Goal: Information Seeking & Learning: Check status

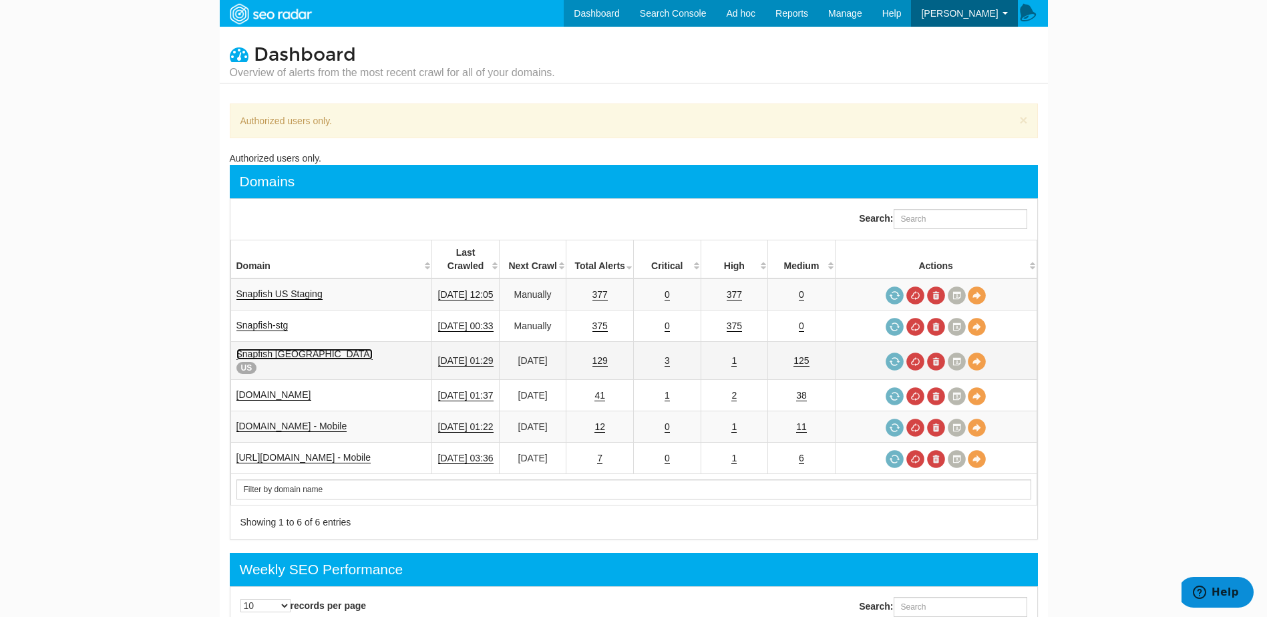
click at [269, 349] on link "Snapfish [GEOGRAPHIC_DATA]" at bounding box center [304, 354] width 136 height 11
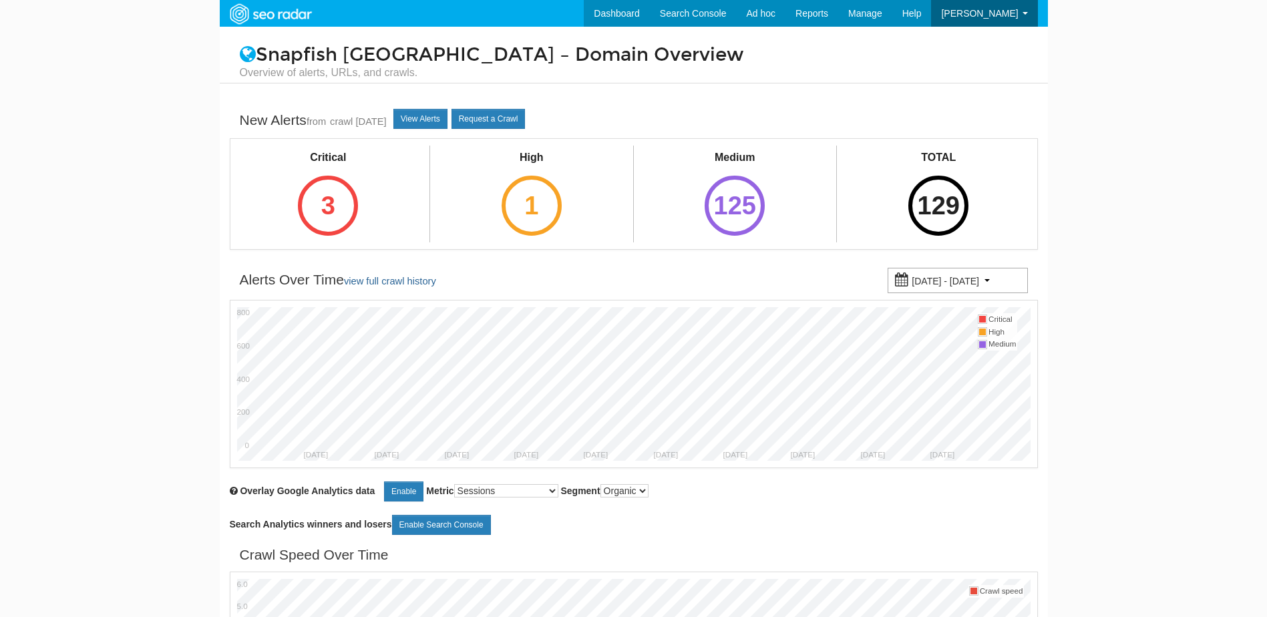
scroll to position [53, 0]
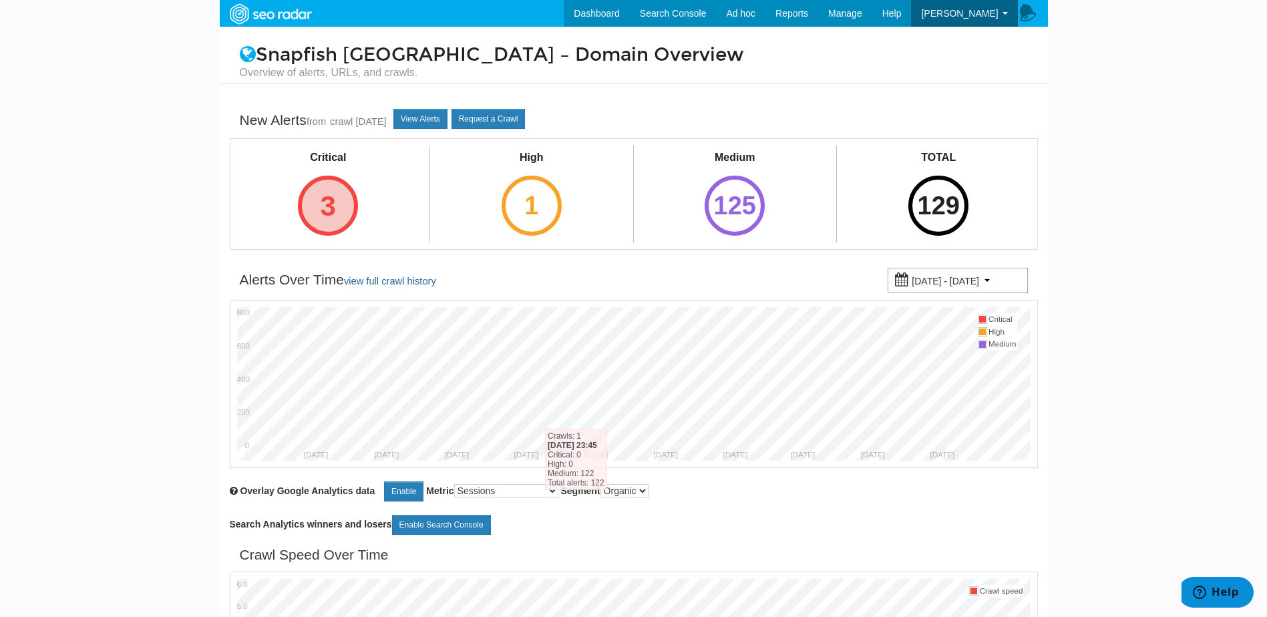
click at [328, 212] on div "3" at bounding box center [328, 206] width 60 height 60
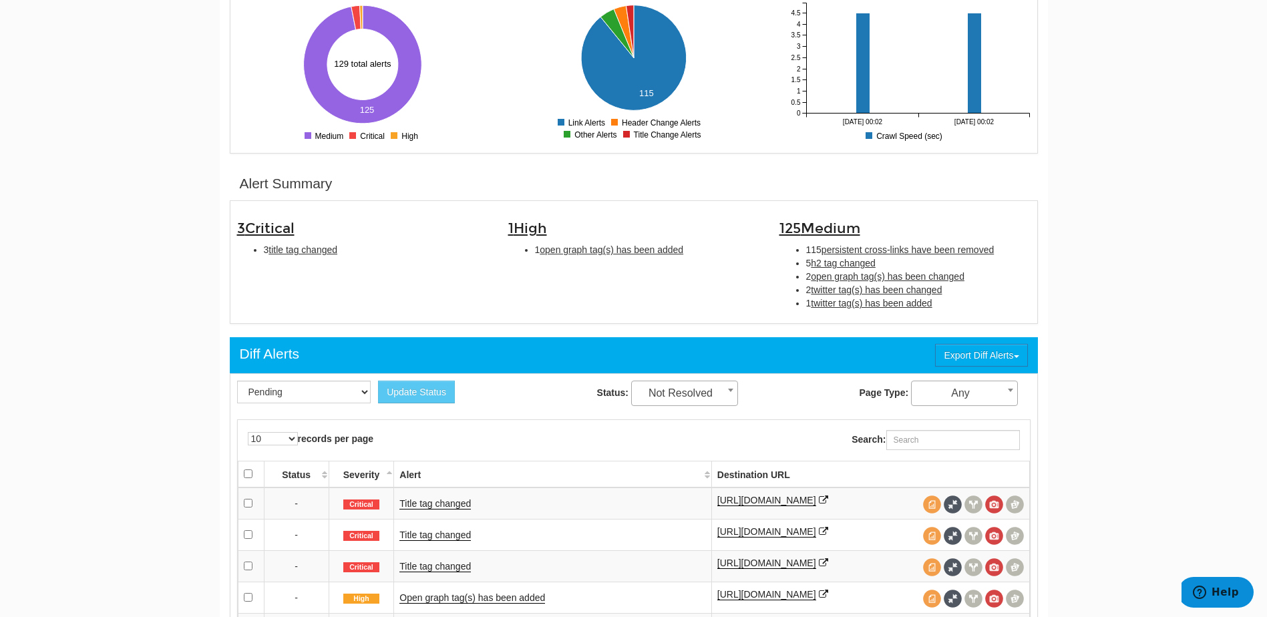
scroll to position [267, 0]
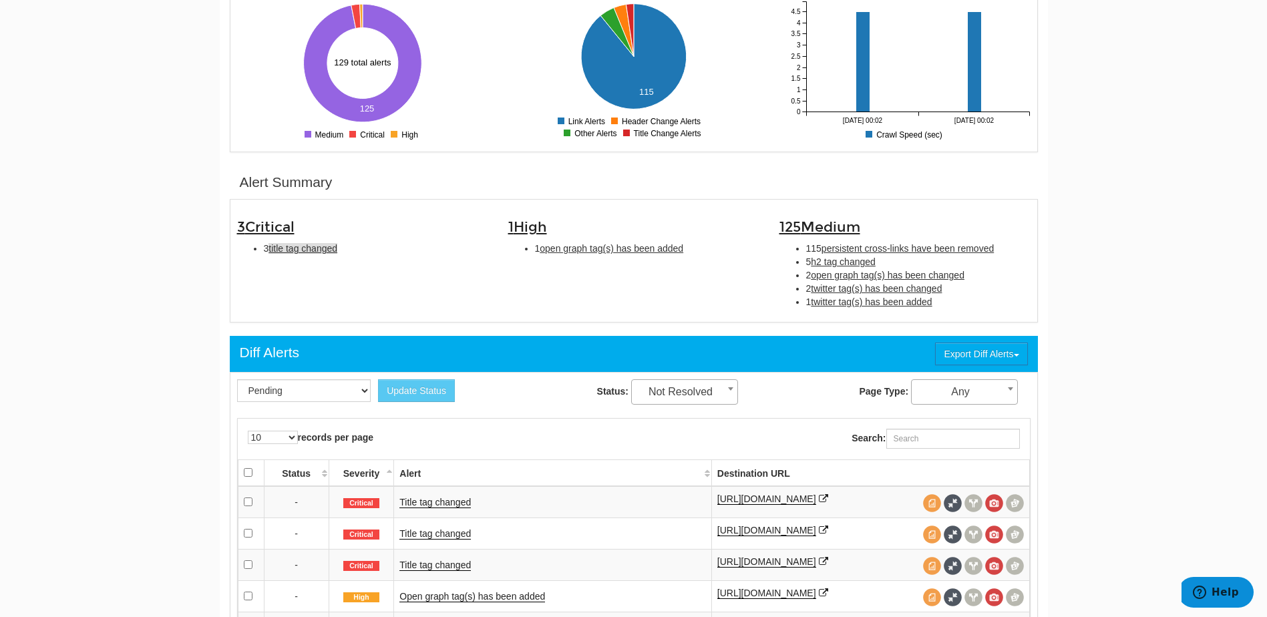
click at [310, 249] on span "title tag changed" at bounding box center [303, 248] width 69 height 11
type input "title tag changed"
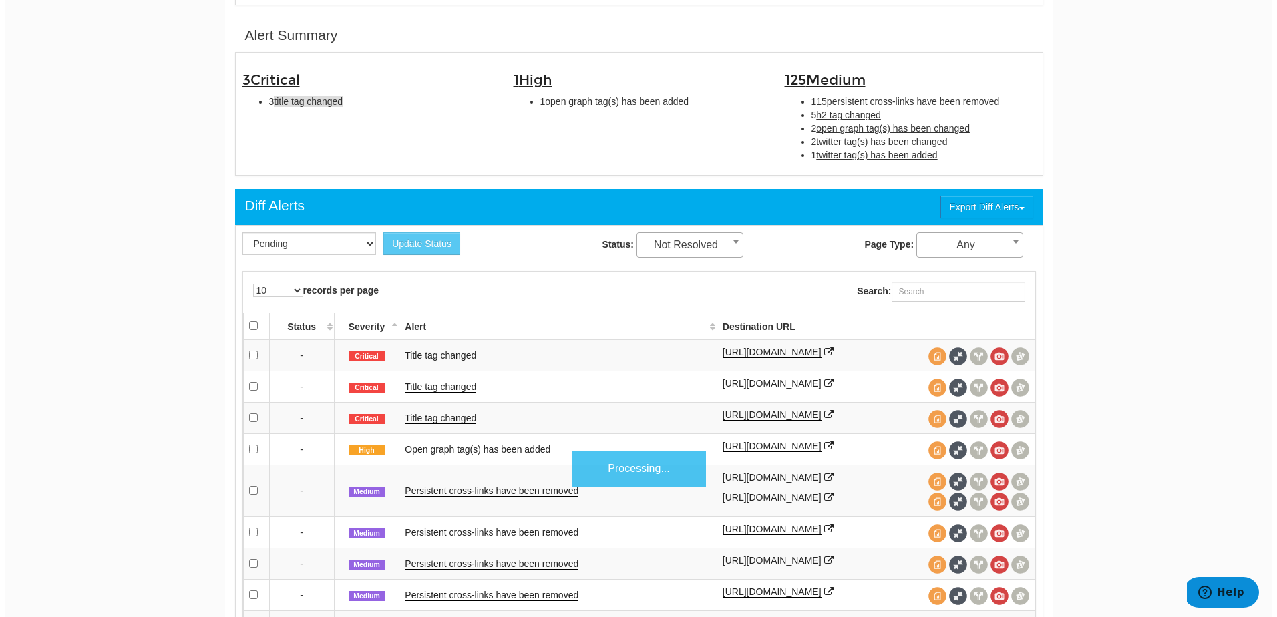
scroll to position [433, 0]
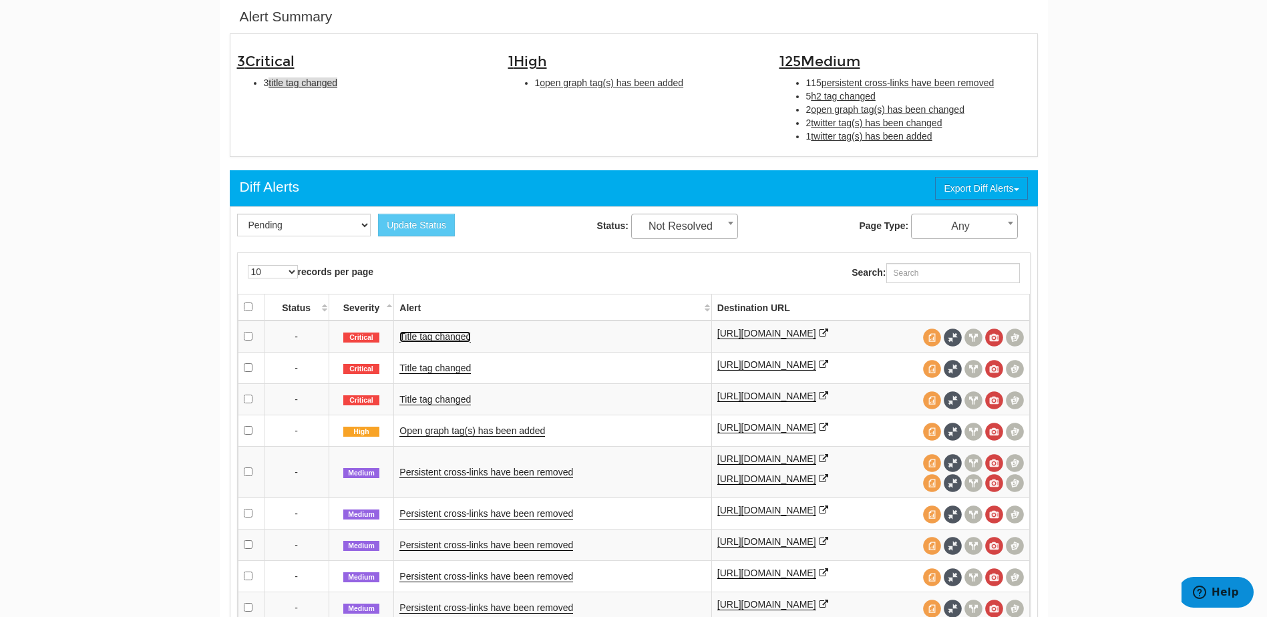
click at [460, 339] on link "Title tag changed" at bounding box center [435, 336] width 71 height 11
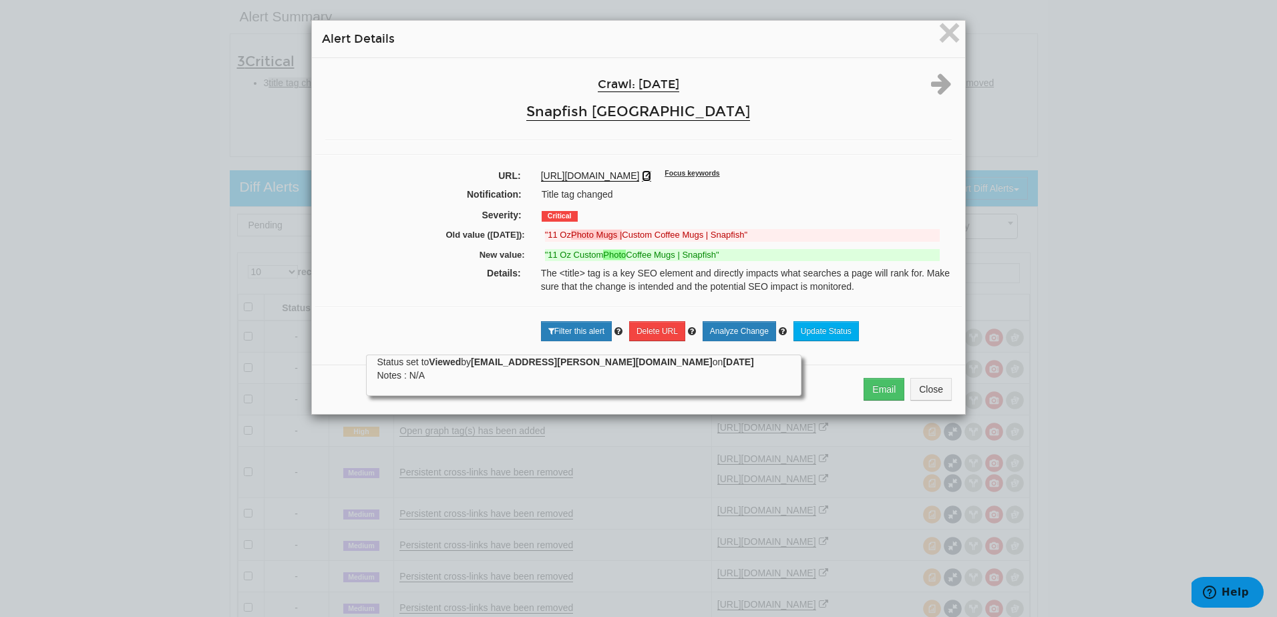
click at [651, 177] on icon at bounding box center [646, 175] width 9 height 9
click at [938, 30] on span "×" at bounding box center [949, 32] width 23 height 45
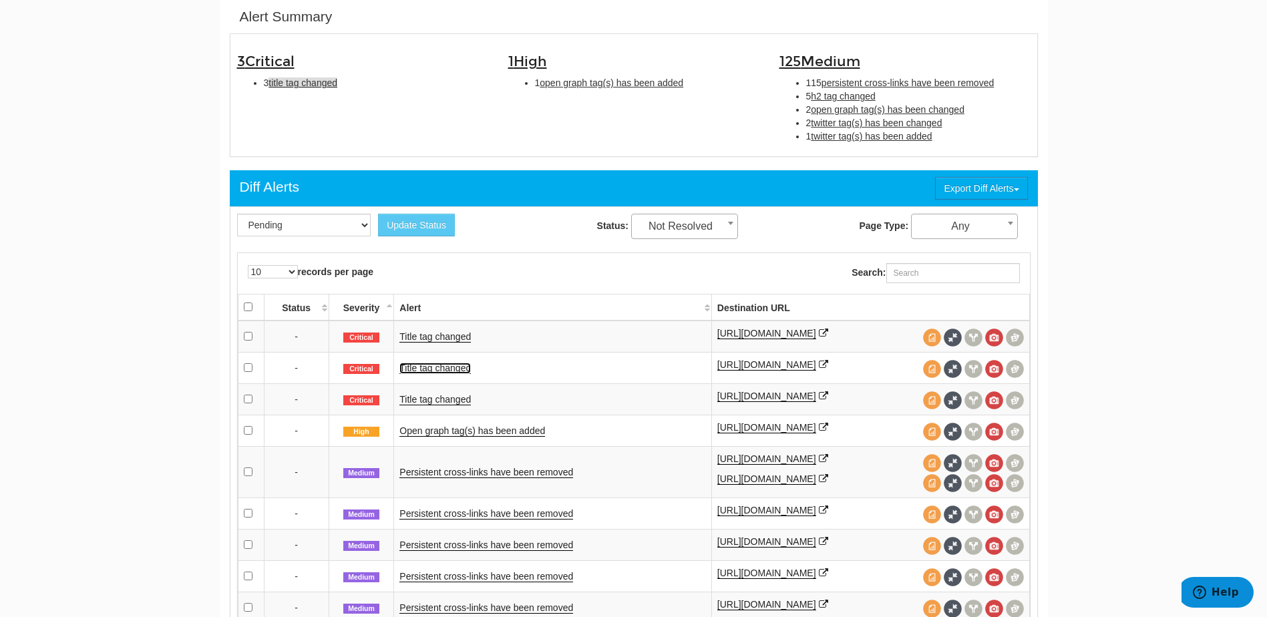
click at [442, 374] on link "Title tag changed" at bounding box center [435, 368] width 71 height 11
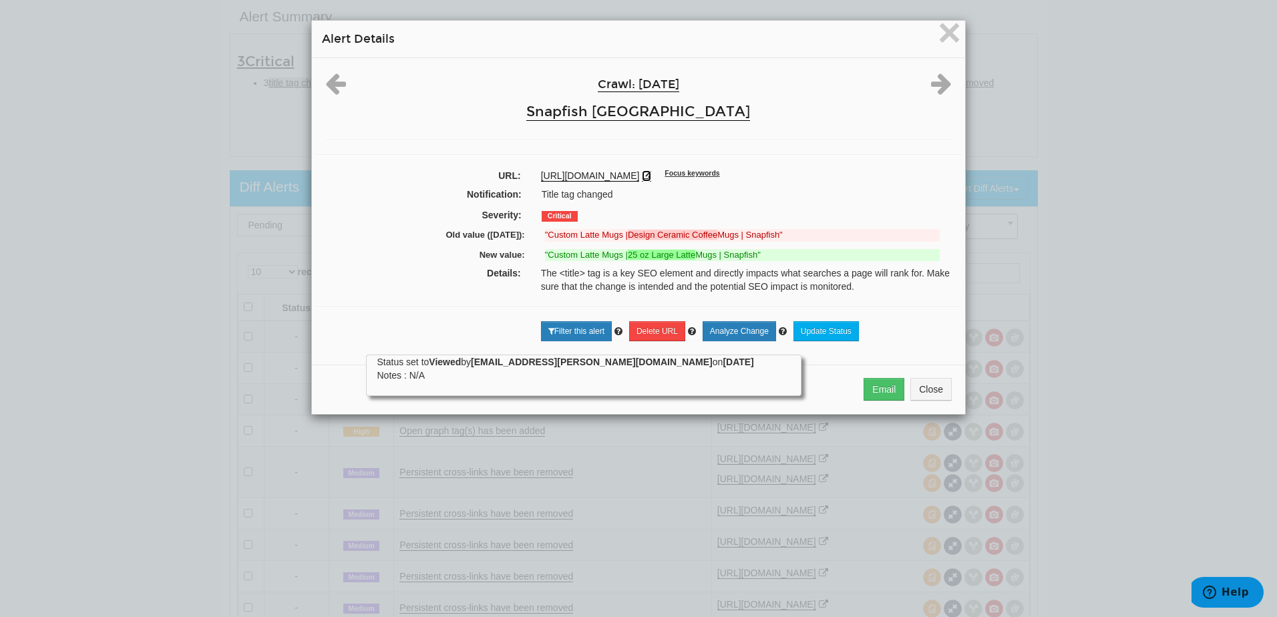
click at [651, 177] on icon at bounding box center [646, 175] width 9 height 9
drag, startPoint x: 951, startPoint y: 39, endPoint x: 885, endPoint y: 142, distance: 122.7
click at [951, 39] on span "×" at bounding box center [949, 32] width 23 height 45
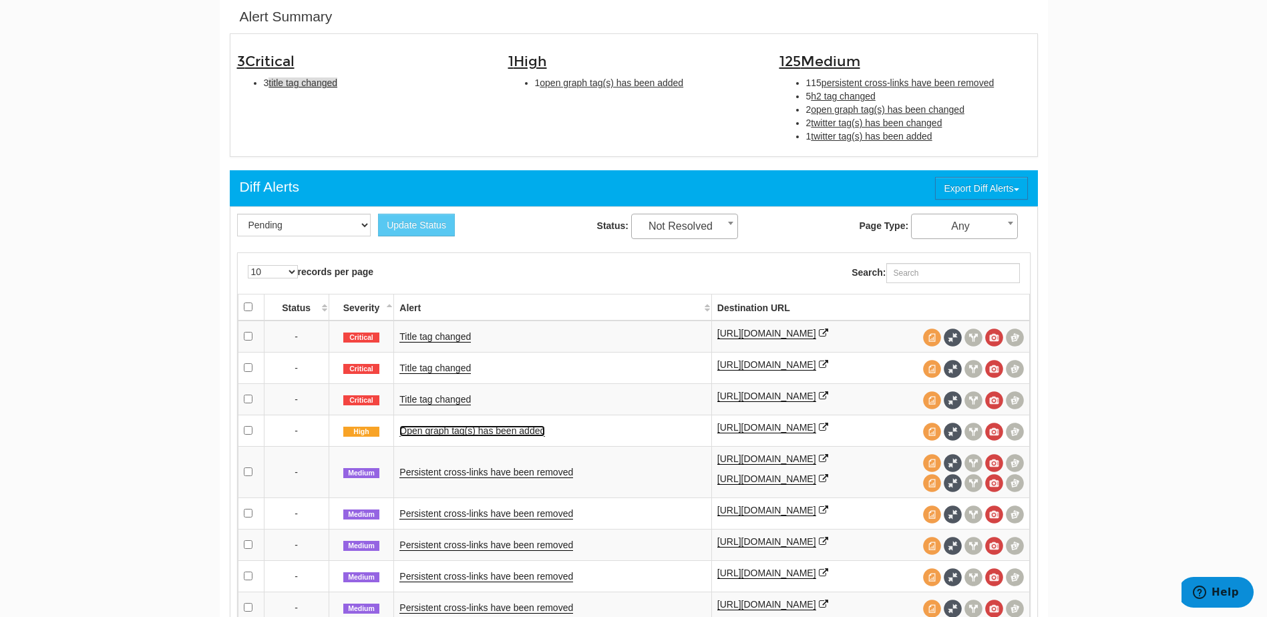
click at [441, 437] on link "Open graph tag(s) has been added" at bounding box center [473, 431] width 146 height 11
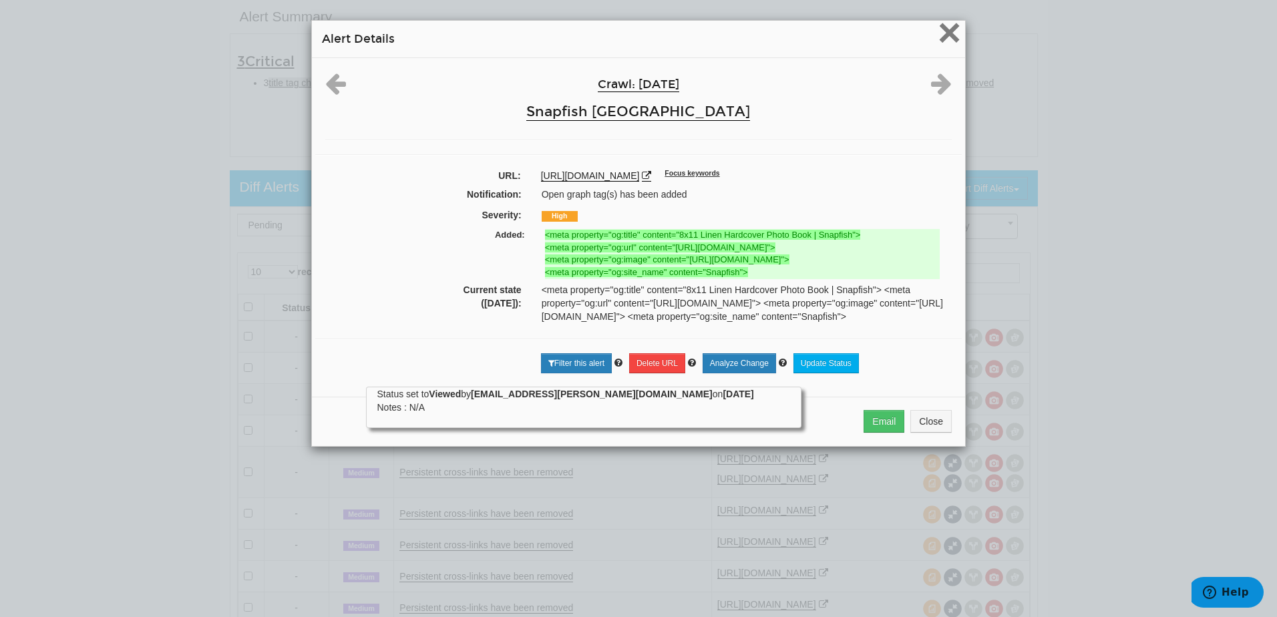
click at [943, 35] on span "×" at bounding box center [949, 32] width 23 height 45
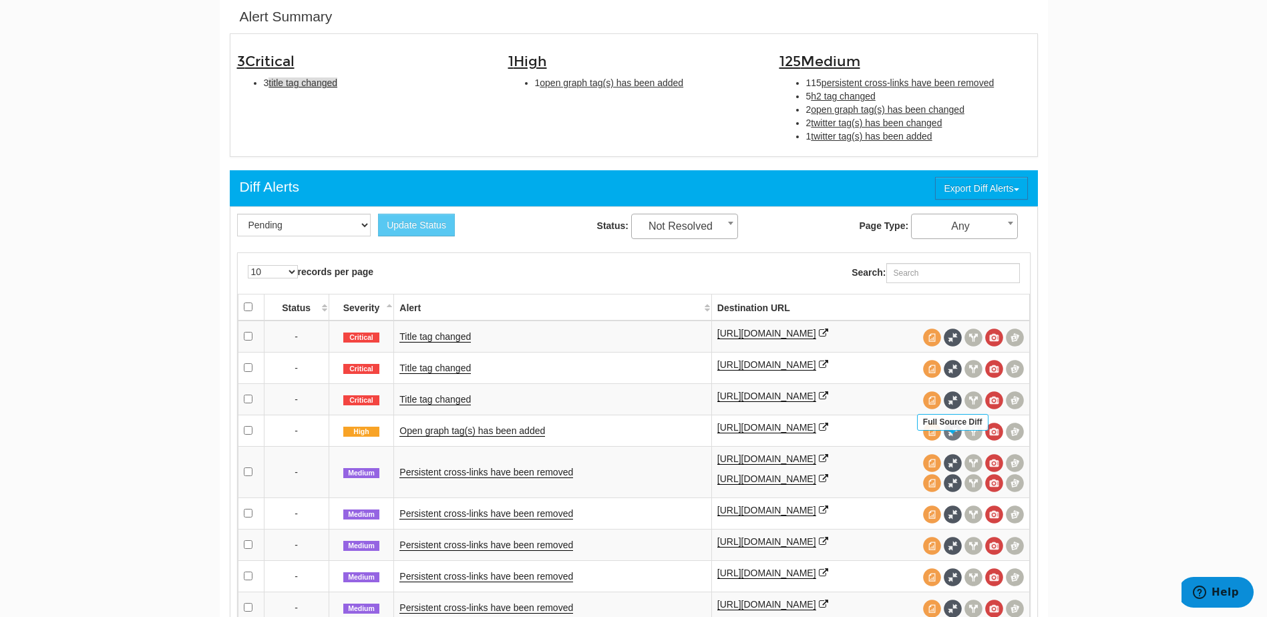
click at [957, 441] on span at bounding box center [953, 432] width 18 height 18
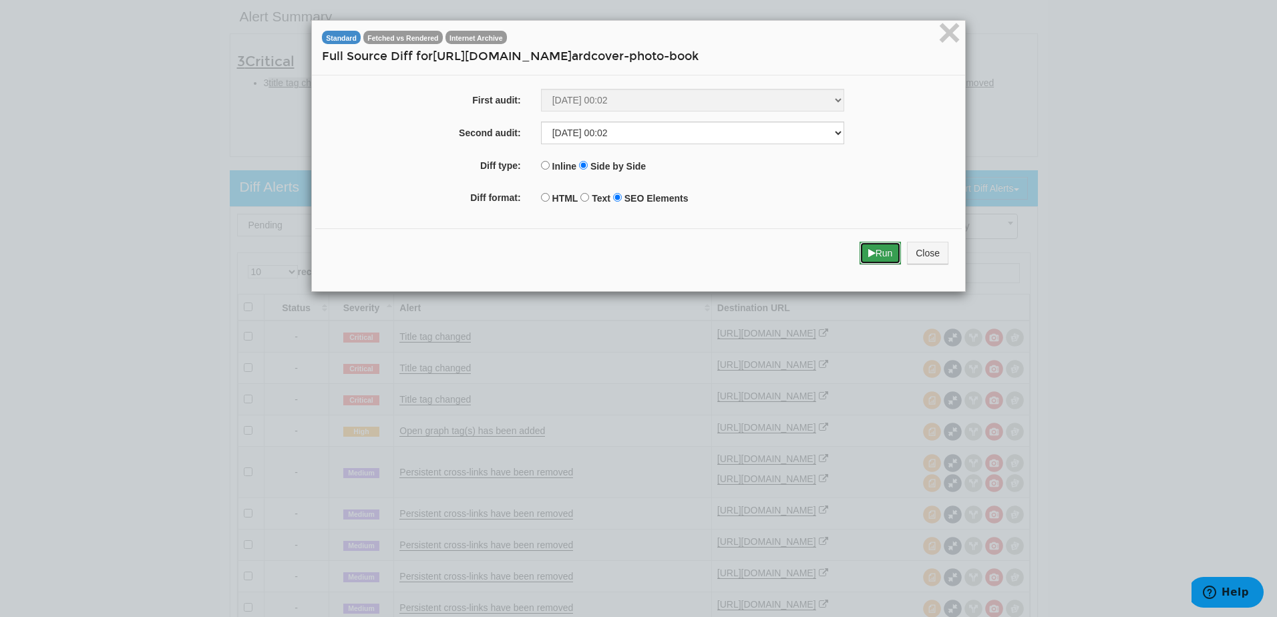
click at [860, 258] on button "Run" at bounding box center [881, 253] width 42 height 23
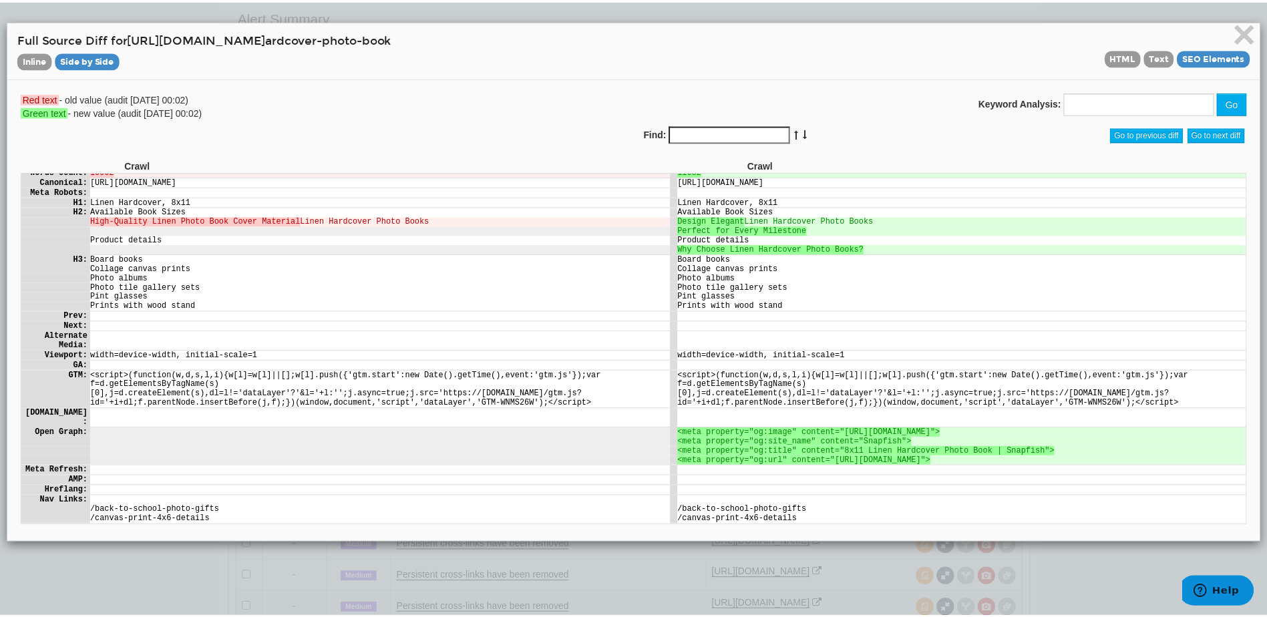
scroll to position [67, 0]
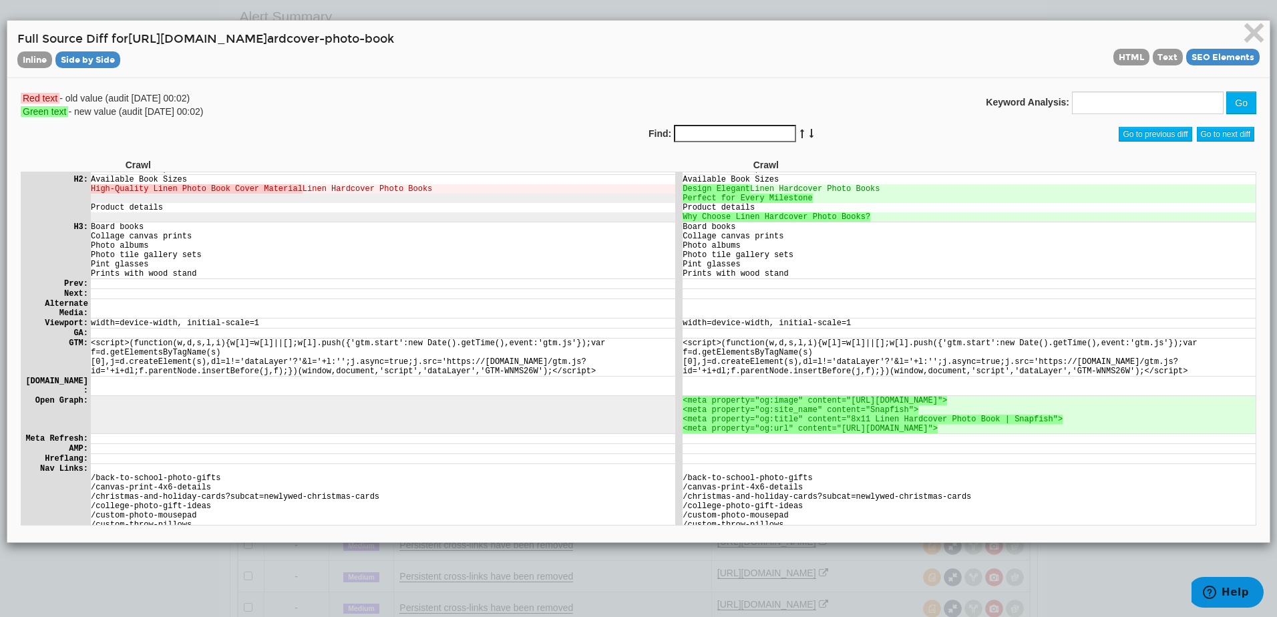
click at [726, 412] on ins "<meta property="og:site_name" content="Snapfish">" at bounding box center [800, 409] width 236 height 9
click at [1246, 27] on span "×" at bounding box center [1254, 32] width 23 height 45
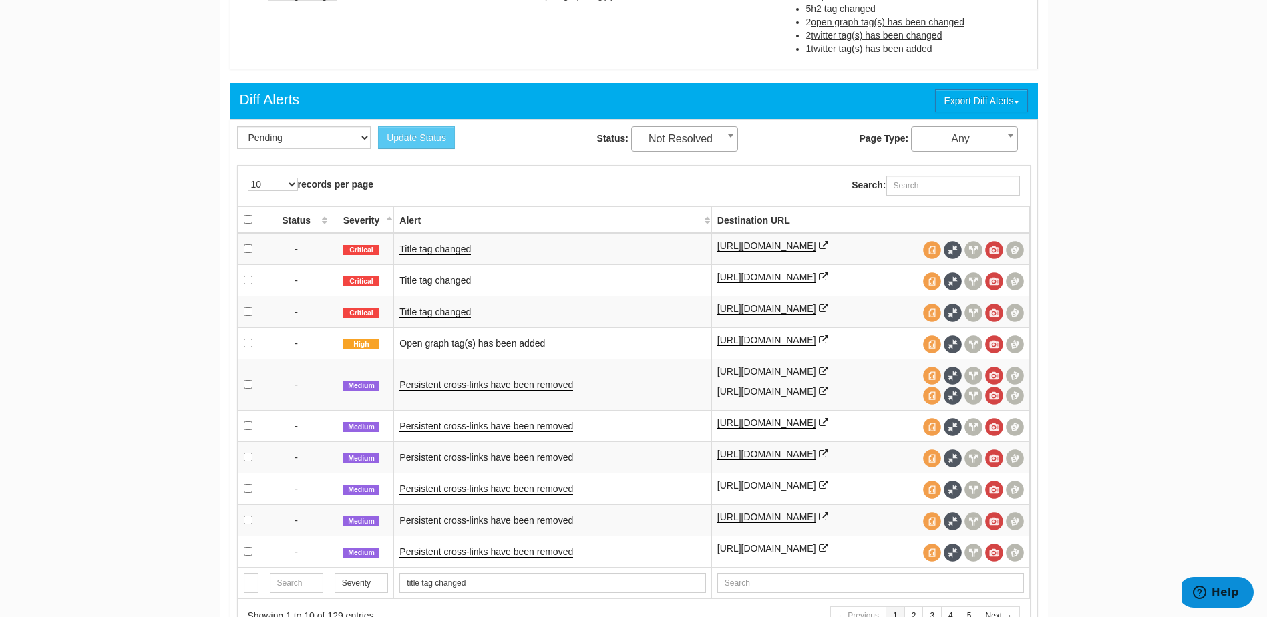
scroll to position [433, 0]
